Goal: Task Accomplishment & Management: Complete application form

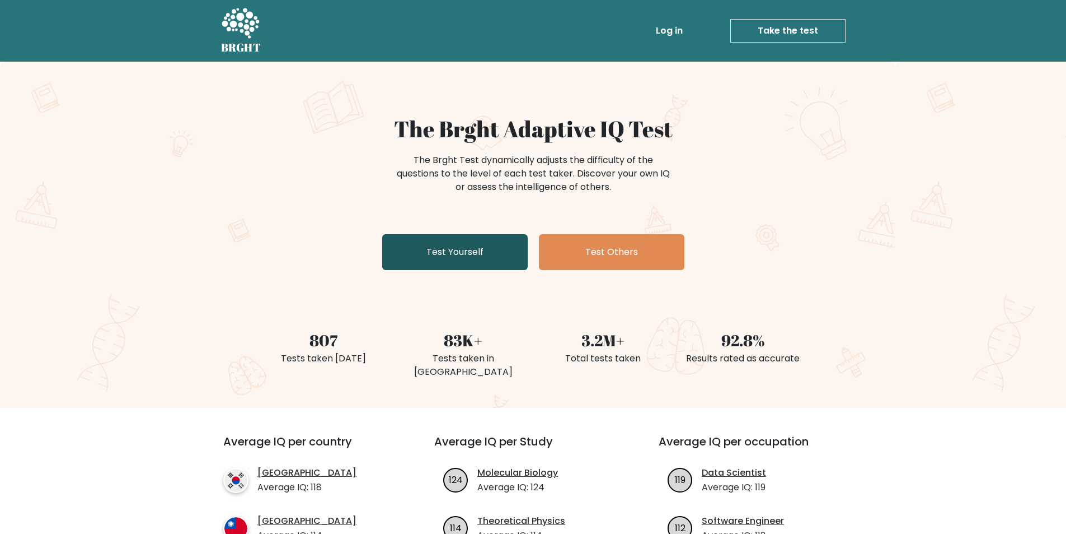
click at [477, 245] on link "Test Yourself" at bounding box center [455, 252] width 146 height 36
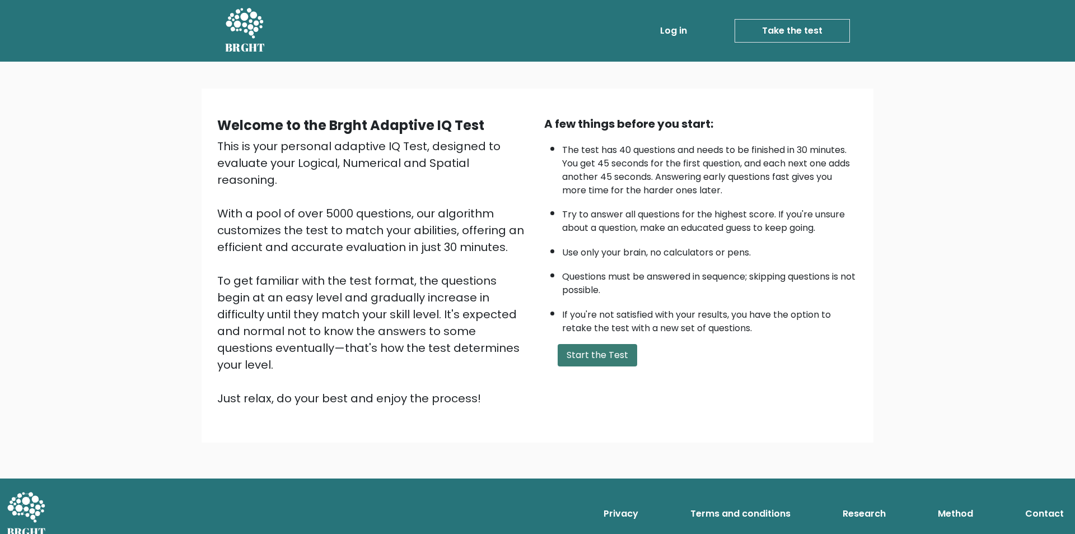
click at [574, 357] on button "Start the Test" at bounding box center [597, 355] width 79 height 22
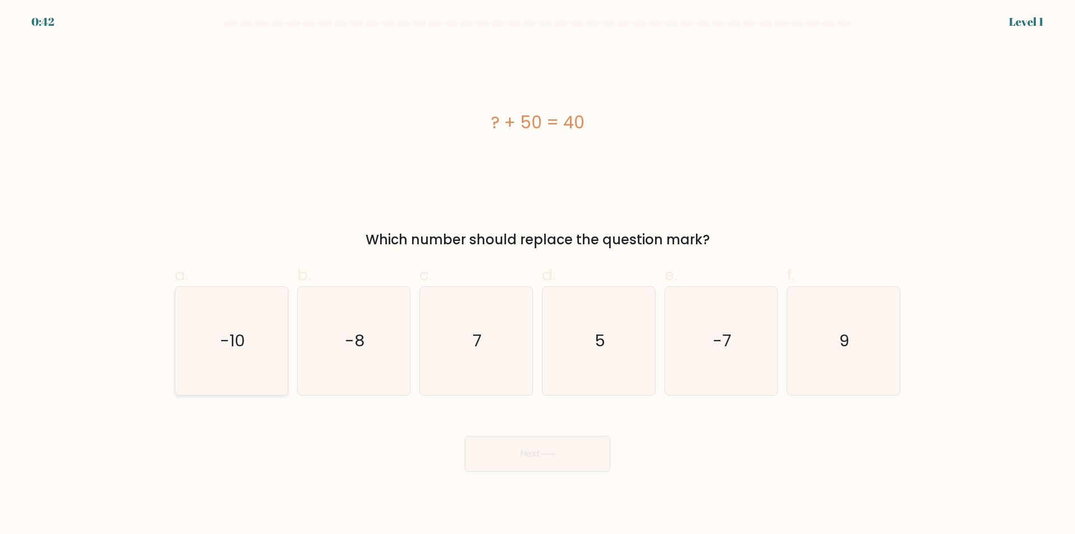
click at [212, 357] on icon "-10" at bounding box center [231, 341] width 108 height 108
click at [537, 274] on input "a. -10" at bounding box center [537, 270] width 1 height 7
radio input "true"
click at [520, 445] on button "Next" at bounding box center [538, 454] width 146 height 36
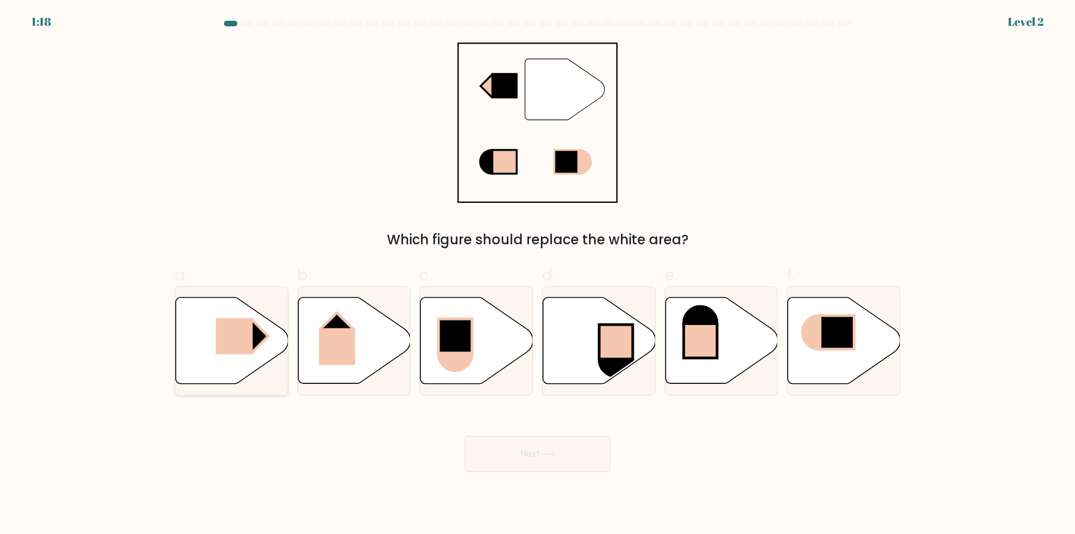
click at [212, 355] on icon at bounding box center [232, 340] width 113 height 86
click at [537, 274] on input "a." at bounding box center [537, 270] width 1 height 7
radio input "true"
click at [541, 450] on button "Next" at bounding box center [538, 454] width 146 height 36
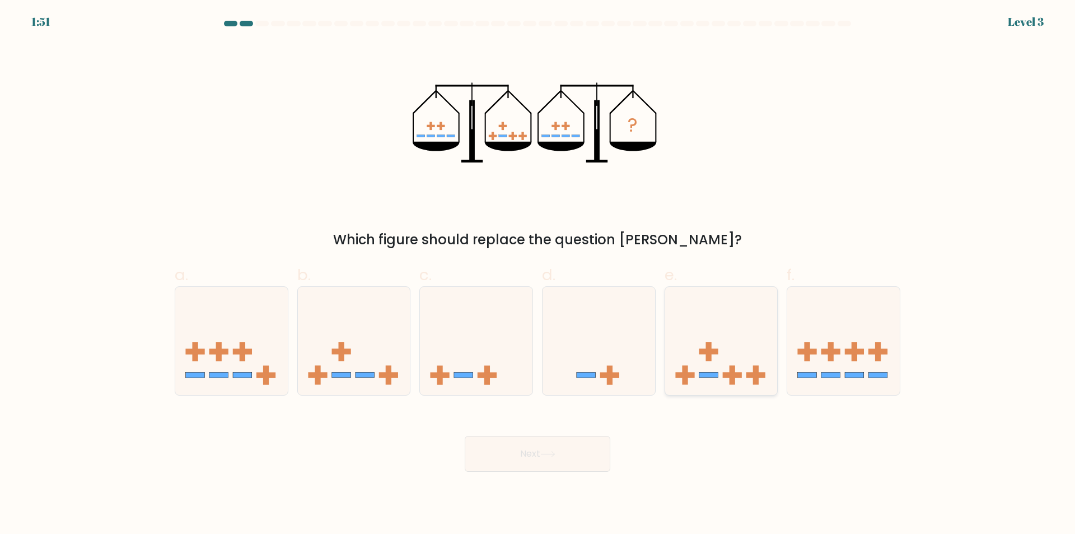
click at [713, 382] on icon at bounding box center [721, 340] width 113 height 93
click at [538, 274] on input "e." at bounding box center [537, 270] width 1 height 7
radio input "true"
click at [529, 455] on button "Next" at bounding box center [538, 454] width 146 height 36
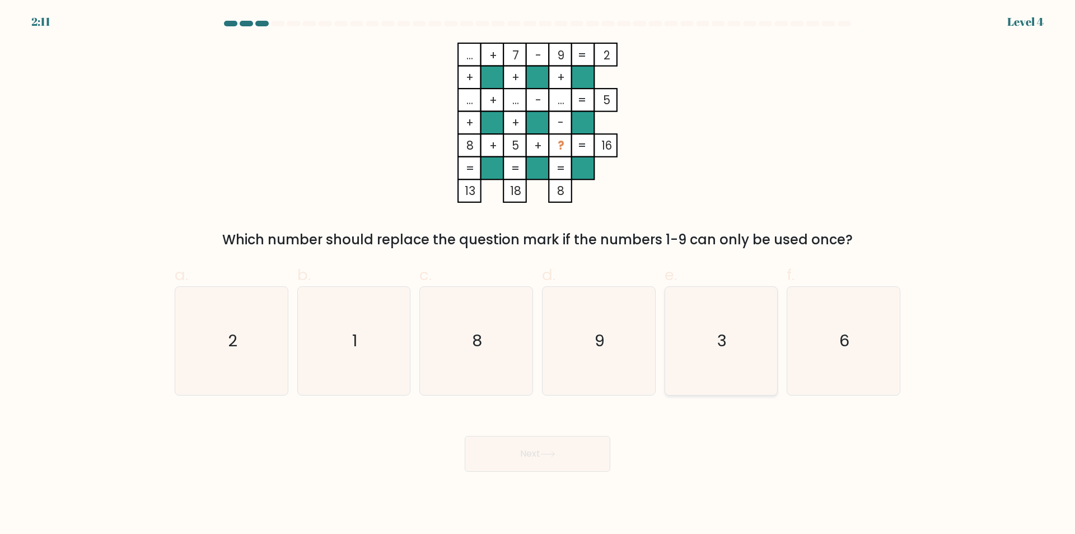
click at [743, 347] on icon "3" at bounding box center [721, 341] width 108 height 108
click at [538, 274] on input "e. 3" at bounding box center [537, 270] width 1 height 7
radio input "true"
click at [497, 456] on button "Next" at bounding box center [538, 454] width 146 height 36
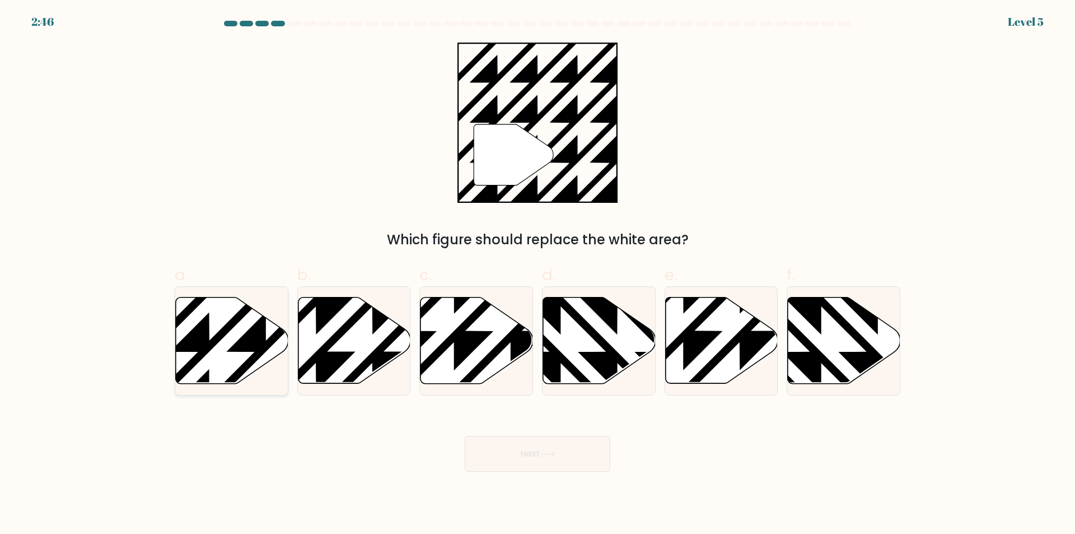
click at [192, 366] on icon at bounding box center [266, 295] width 227 height 227
click at [537, 274] on input "a." at bounding box center [537, 270] width 1 height 7
radio input "true"
click at [559, 447] on button "Next" at bounding box center [538, 454] width 146 height 36
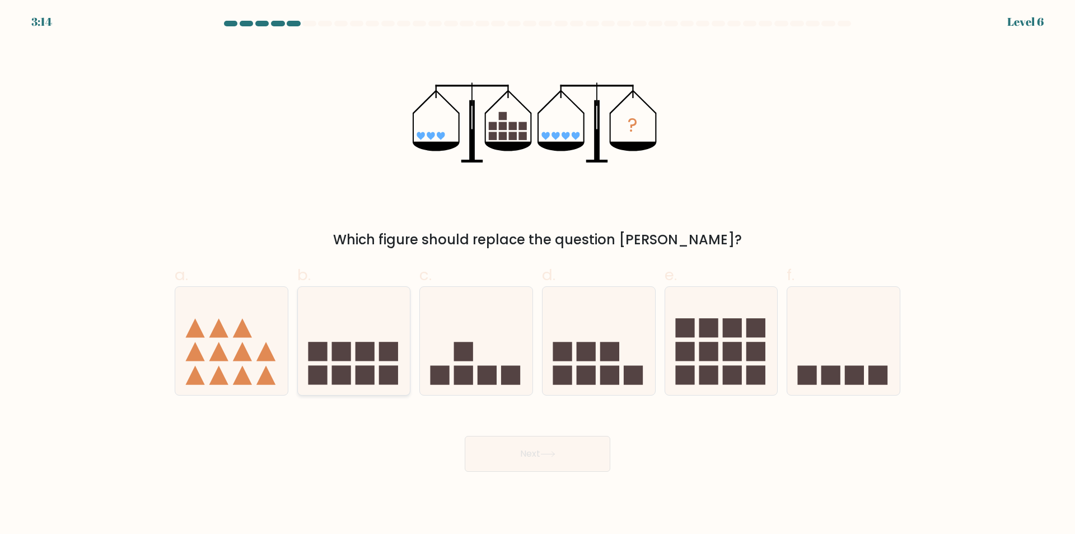
click at [326, 373] on rect at bounding box center [317, 374] width 19 height 19
click at [537, 274] on input "b." at bounding box center [537, 270] width 1 height 7
radio input "true"
click at [542, 462] on button "Next" at bounding box center [538, 454] width 146 height 36
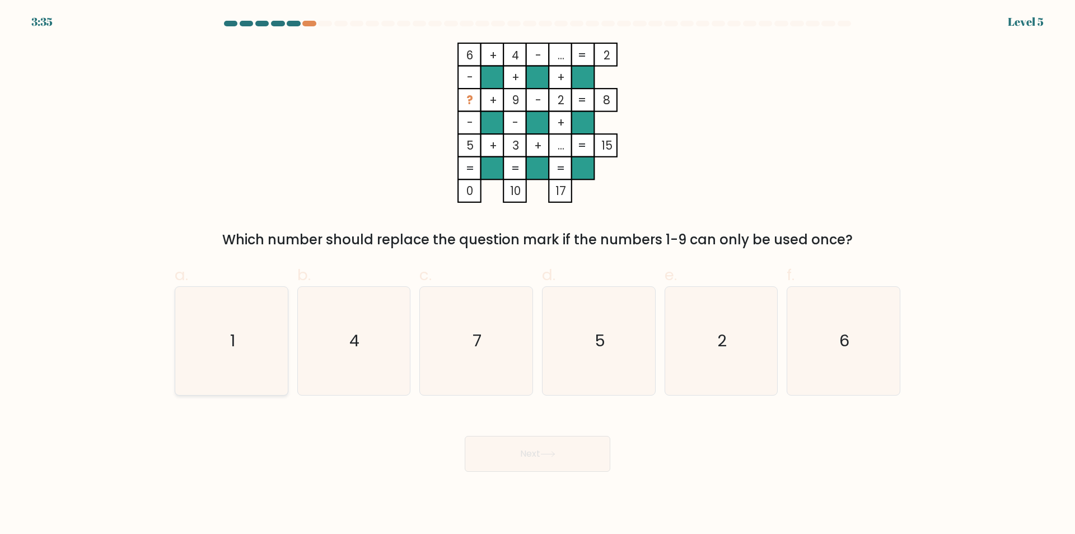
click at [205, 356] on icon "1" at bounding box center [231, 341] width 108 height 108
click at [537, 274] on input "a. 1" at bounding box center [537, 270] width 1 height 7
radio input "true"
click at [542, 468] on button "Next" at bounding box center [538, 454] width 146 height 36
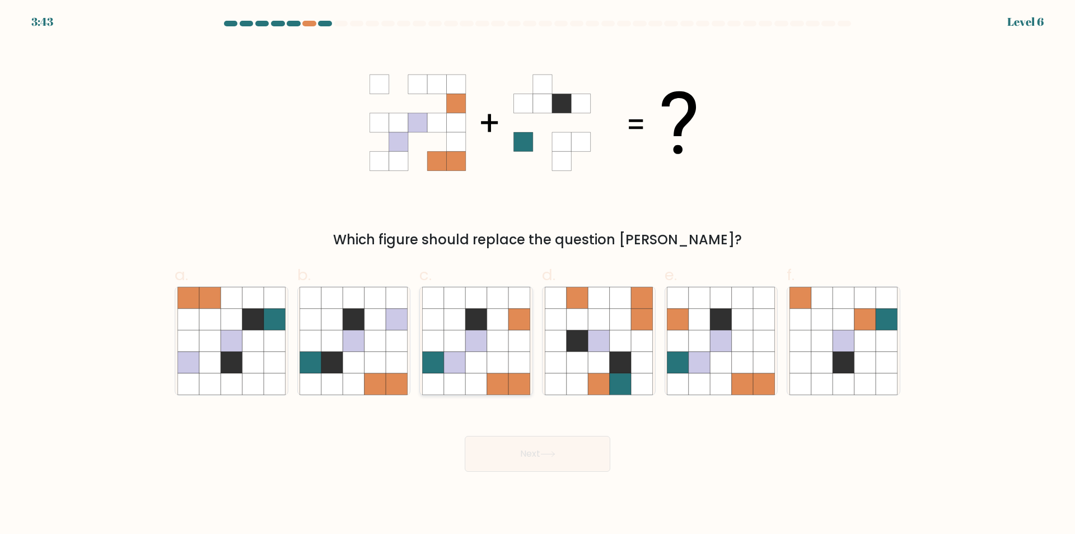
click at [439, 372] on icon at bounding box center [433, 362] width 21 height 21
click at [537, 274] on input "c." at bounding box center [537, 270] width 1 height 7
radio input "true"
click at [586, 454] on button "Next" at bounding box center [538, 454] width 146 height 36
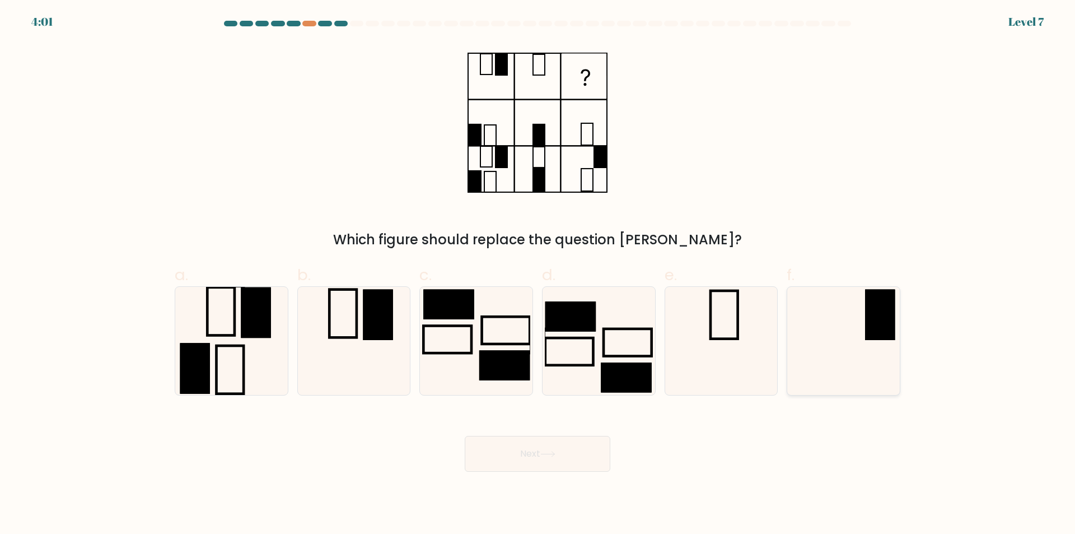
click at [860, 345] on icon at bounding box center [843, 341] width 108 height 108
click at [538, 274] on input "f." at bounding box center [537, 270] width 1 height 7
radio input "true"
click at [595, 475] on body "3:59 Level 7" at bounding box center [537, 267] width 1075 height 534
click at [532, 461] on button "Next" at bounding box center [538, 454] width 146 height 36
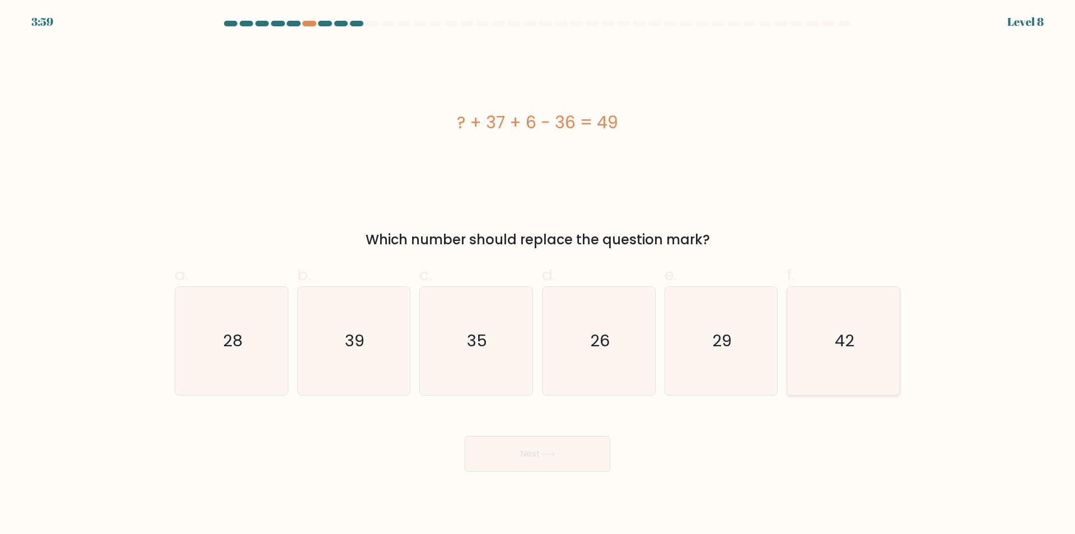
click at [827, 363] on icon "42" at bounding box center [843, 341] width 108 height 108
click at [538, 274] on input "f. 42" at bounding box center [537, 270] width 1 height 7
radio input "true"
click at [526, 442] on button "Next" at bounding box center [538, 454] width 146 height 36
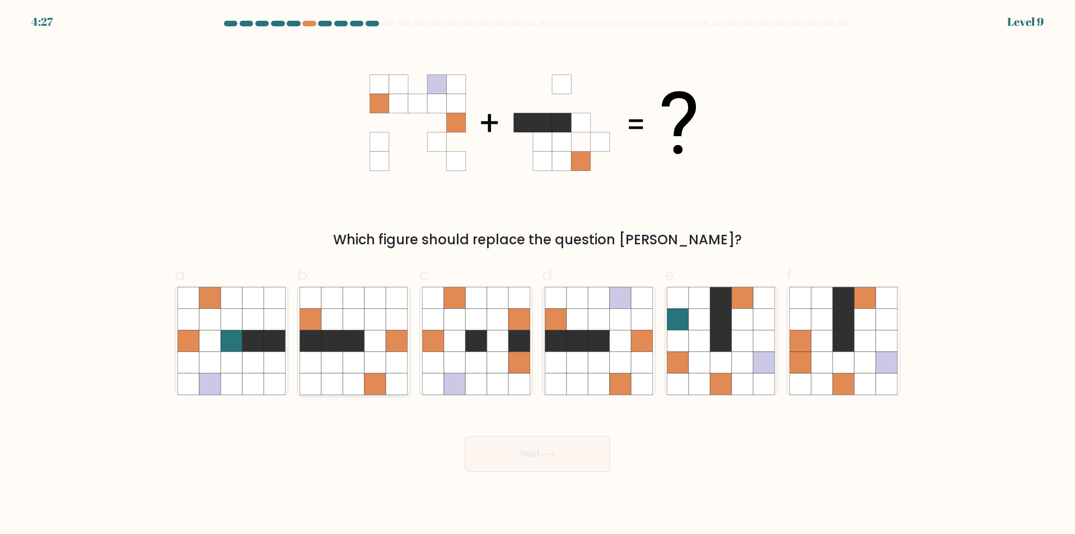
click at [322, 350] on icon at bounding box center [331, 340] width 21 height 21
click at [537, 274] on input "b." at bounding box center [537, 270] width 1 height 7
radio input "true"
click at [563, 445] on button "Next" at bounding box center [538, 454] width 146 height 36
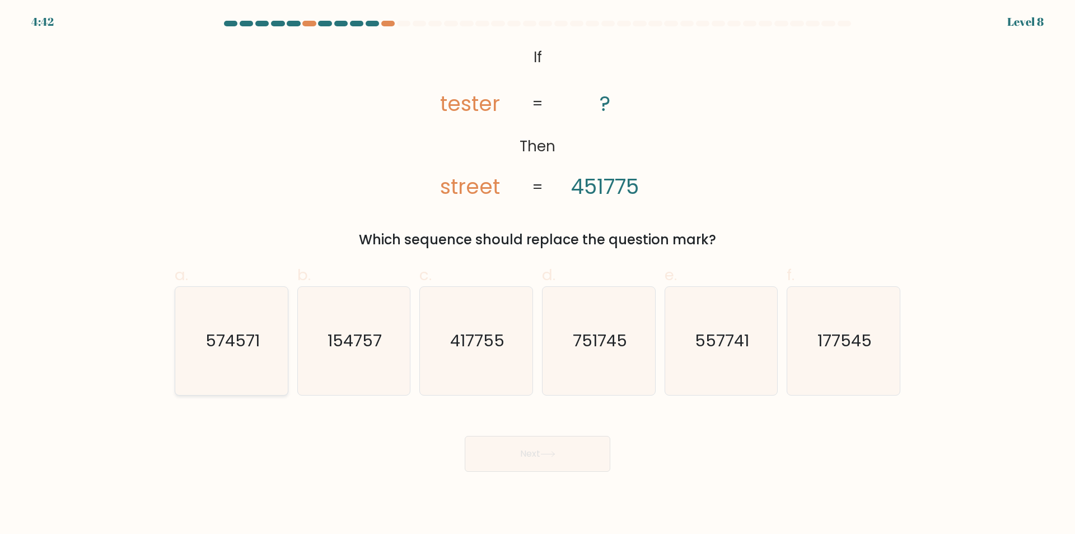
click at [230, 353] on icon "574571" at bounding box center [231, 341] width 108 height 108
click at [537, 274] on input "a. 574571" at bounding box center [537, 270] width 1 height 7
radio input "true"
click at [485, 444] on button "Next" at bounding box center [538, 454] width 146 height 36
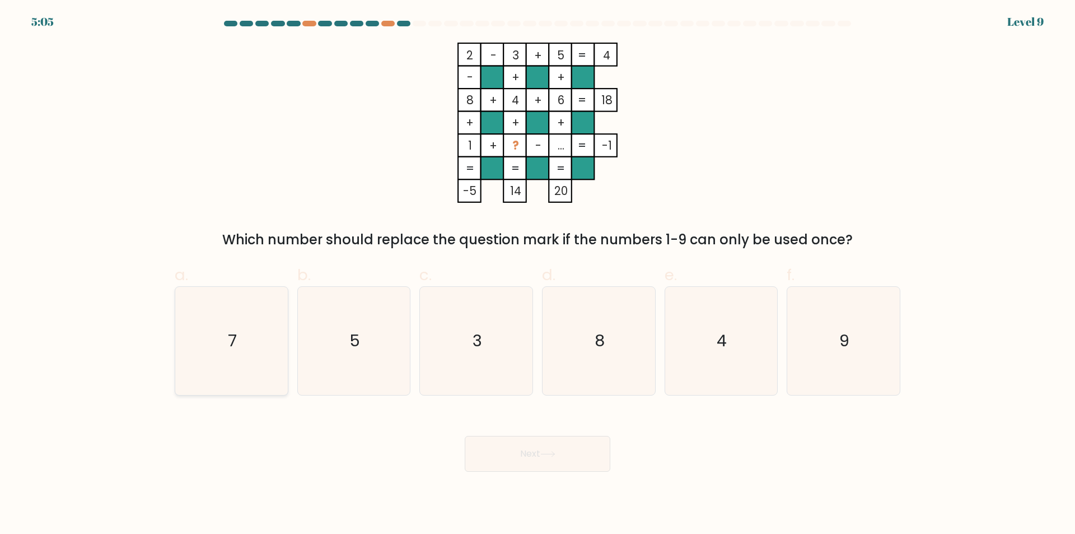
click at [221, 339] on icon "7" at bounding box center [231, 341] width 108 height 108
click at [537, 274] on input "a. 7" at bounding box center [537, 270] width 1 height 7
radio input "true"
click at [526, 447] on button "Next" at bounding box center [538, 454] width 146 height 36
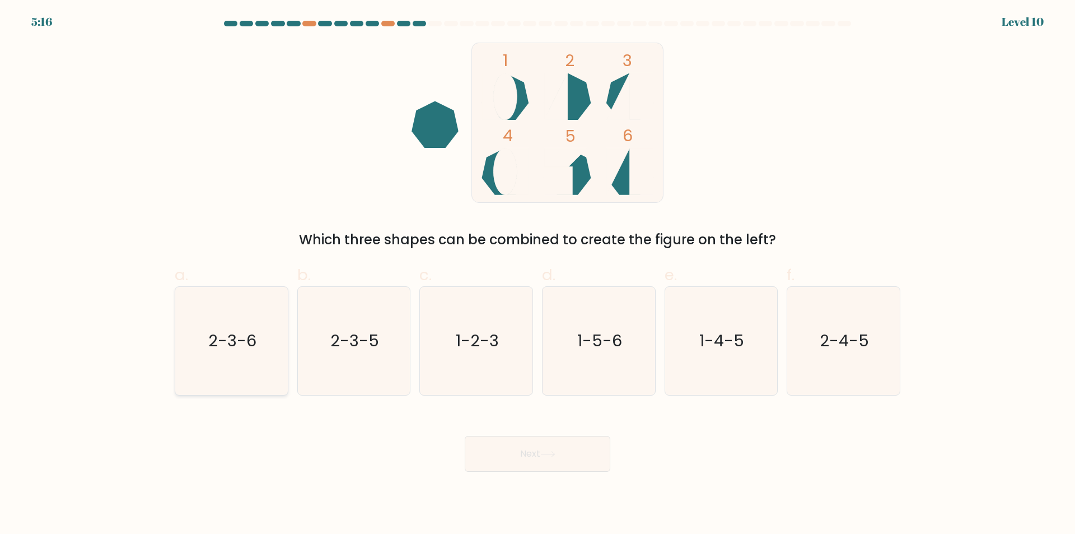
click at [256, 336] on text "2-3-6" at bounding box center [232, 341] width 48 height 22
click at [537, 274] on input "a. 2-3-6" at bounding box center [537, 270] width 1 height 7
radio input "true"
click at [496, 445] on button "Next" at bounding box center [538, 454] width 146 height 36
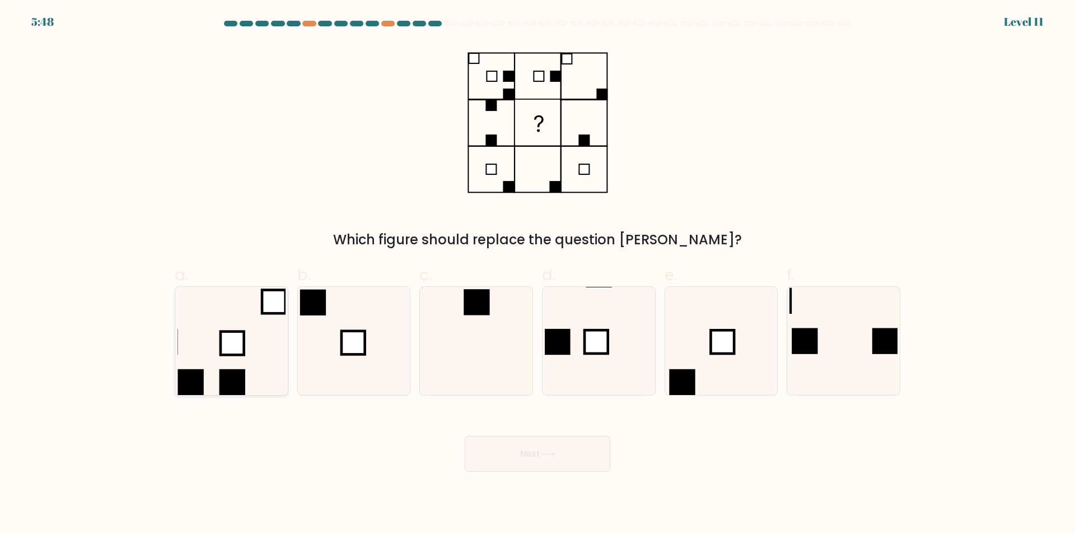
click at [188, 365] on icon at bounding box center [231, 341] width 108 height 108
click at [537, 274] on input "a." at bounding box center [537, 270] width 1 height 7
radio input "true"
click at [593, 456] on button "Next" at bounding box center [538, 454] width 146 height 36
